Goal: Information Seeking & Learning: Understand process/instructions

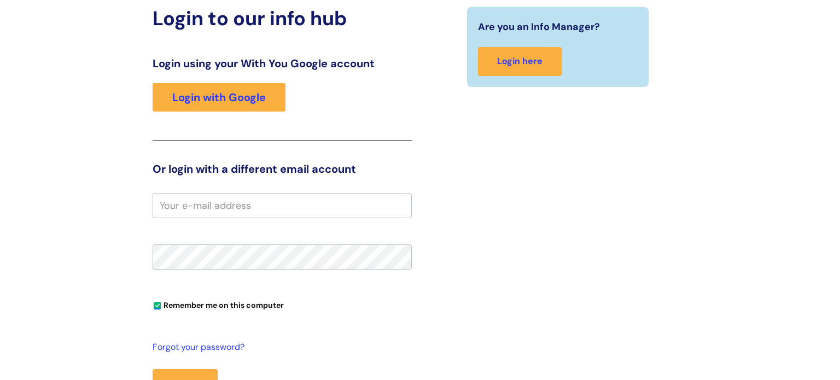
scroll to position [137, 0]
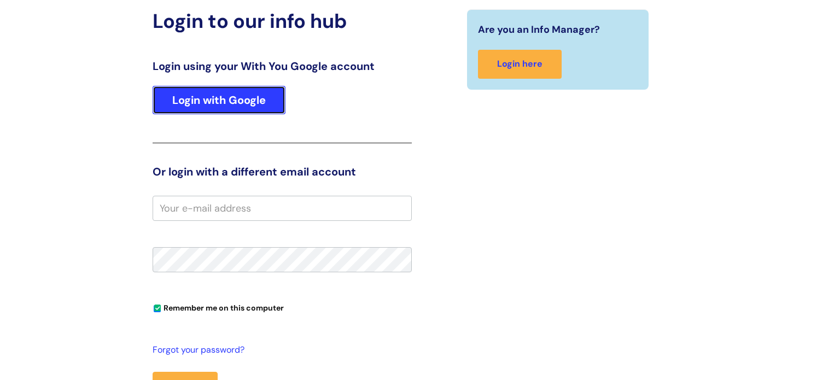
click at [236, 111] on link "Login with Google" at bounding box center [219, 100] width 133 height 28
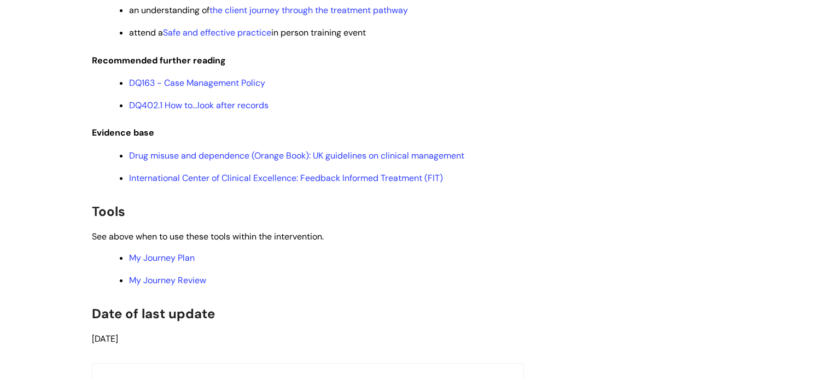
scroll to position [2295, 0]
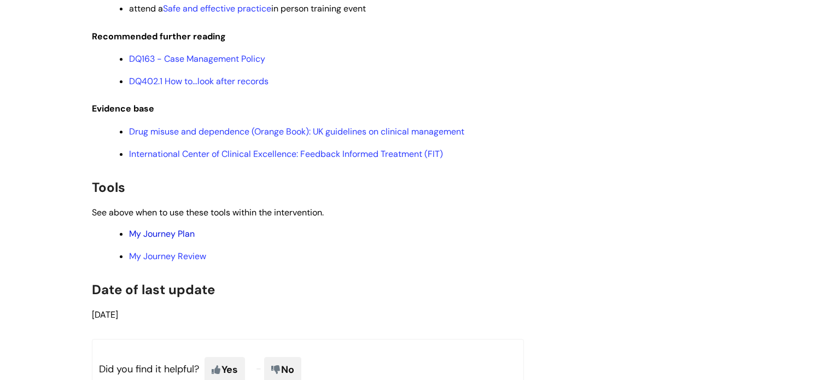
click at [189, 240] on link "My Journey Plan" at bounding box center [162, 233] width 66 height 11
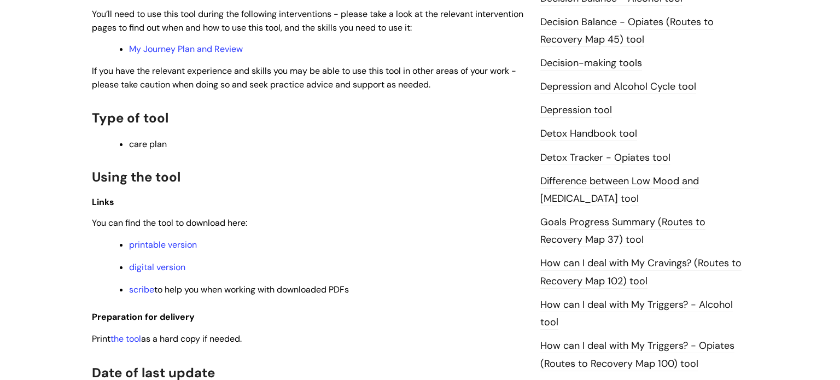
scroll to position [707, 0]
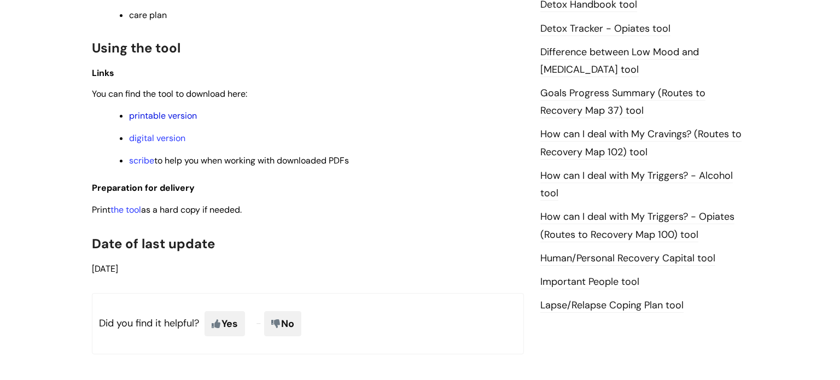
click at [195, 121] on link "printable version" at bounding box center [163, 115] width 68 height 11
